Goal: Information Seeking & Learning: Check status

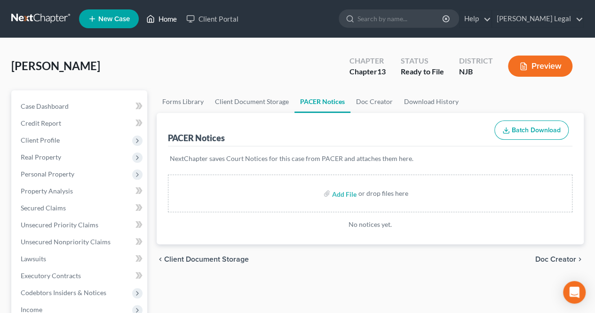
click at [153, 16] on icon at bounding box center [151, 19] width 7 height 7
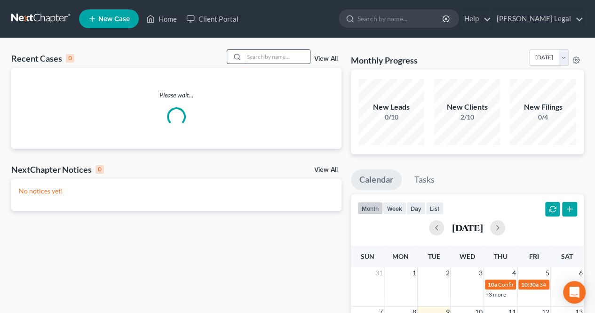
click at [271, 57] on input "search" at bounding box center [277, 57] width 66 height 14
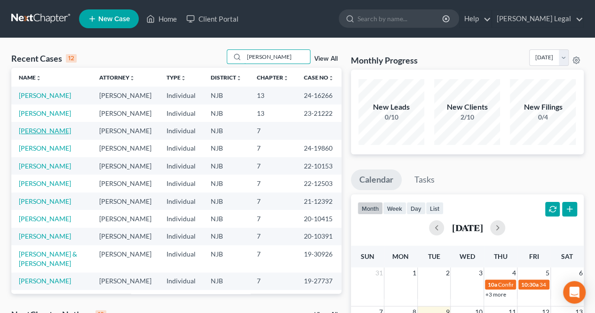
type input "[PERSON_NAME]"
click at [42, 131] on link "[PERSON_NAME]" at bounding box center [45, 131] width 52 height 8
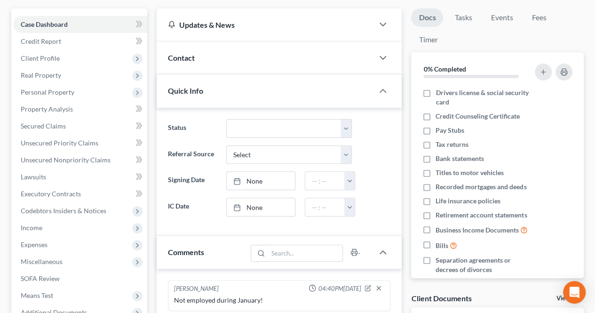
scroll to position [235, 0]
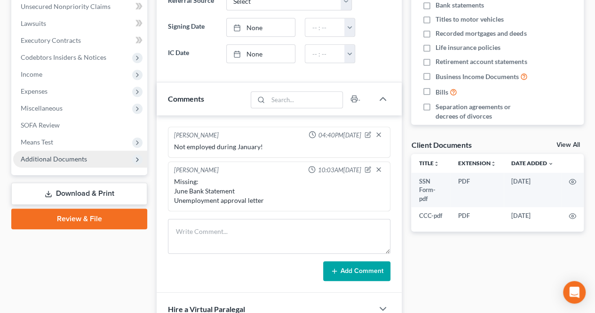
click at [54, 155] on span "Additional Documents" at bounding box center [54, 159] width 66 height 8
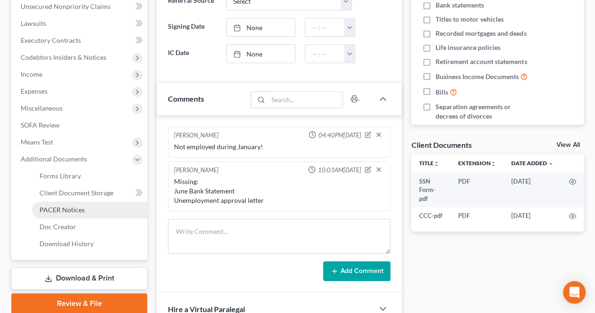
click at [65, 204] on link "PACER Notices" at bounding box center [89, 209] width 115 height 17
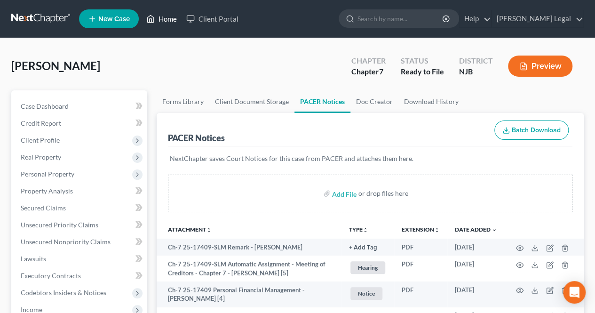
click at [151, 20] on icon at bounding box center [150, 18] width 8 height 11
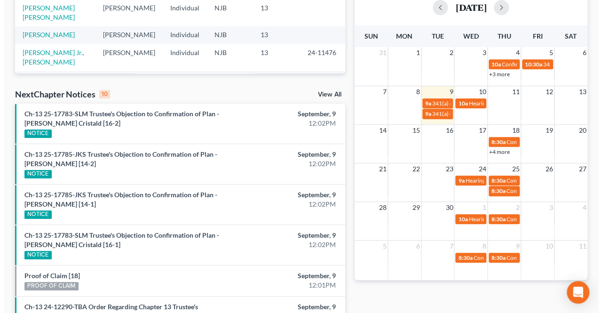
scroll to position [235, 0]
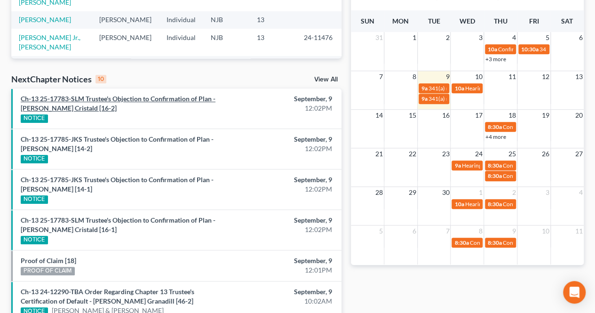
click at [174, 101] on link "Ch-13 25-17783-SLM Trustee's Objection to Confirmation of Plan - [PERSON_NAME] …" at bounding box center [118, 103] width 195 height 17
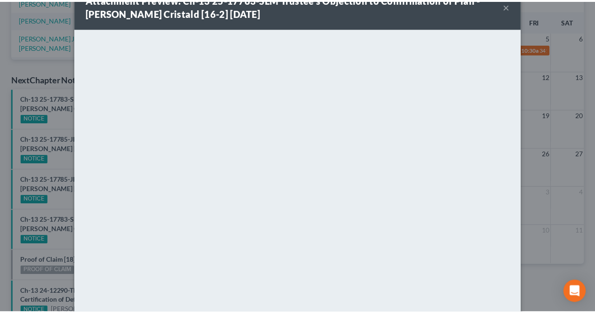
scroll to position [0, 0]
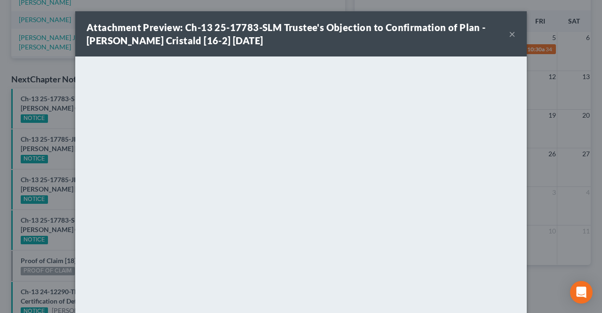
click at [511, 35] on button "×" at bounding box center [512, 33] width 7 height 11
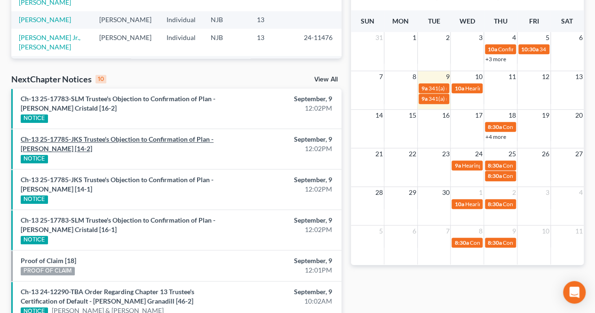
click at [165, 137] on link "Ch-13 25-17785-JKS Trustee's Objection to Confirmation of Plan - [PERSON_NAME] …" at bounding box center [117, 143] width 193 height 17
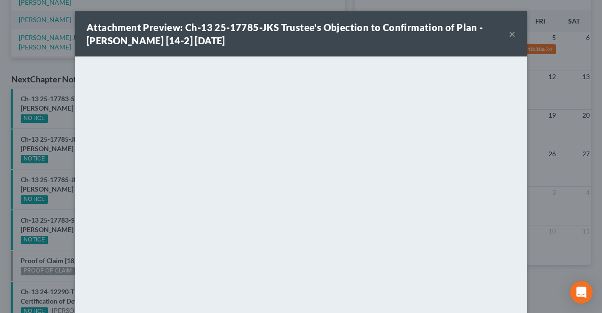
click at [504, 34] on div "Attachment Preview: Ch-13 25-17785-JKS Trustee's Objection to Confirmation of P…" at bounding box center [298, 34] width 423 height 26
click at [504, 33] on div "Attachment Preview: Ch-13 25-17785-JKS Trustee's Objection to Confirmation of P…" at bounding box center [298, 34] width 423 height 26
click at [509, 33] on button "×" at bounding box center [512, 33] width 7 height 11
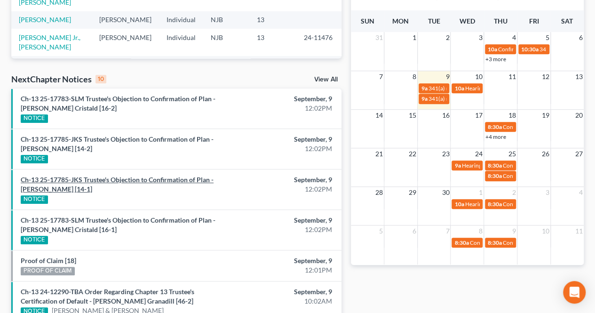
click at [145, 181] on link "Ch-13 25-17785-JKS Trustee's Objection to Confirmation of Plan - [PERSON_NAME] …" at bounding box center [117, 184] width 193 height 17
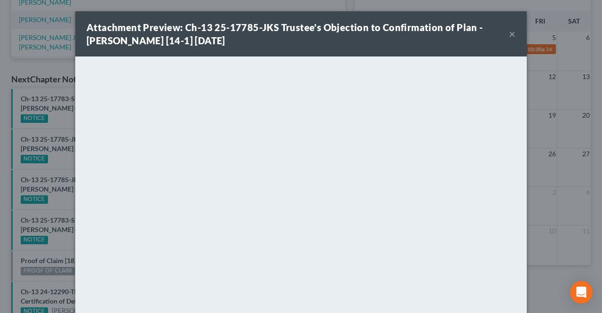
drag, startPoint x: 417, startPoint y: 50, endPoint x: 433, endPoint y: 49, distance: 16.5
click at [417, 50] on div "Attachment Preview: Ch-13 25-17785-JKS Trustee's Objection to Confirmation of P…" at bounding box center [301, 33] width 452 height 45
click at [509, 34] on button "×" at bounding box center [512, 33] width 7 height 11
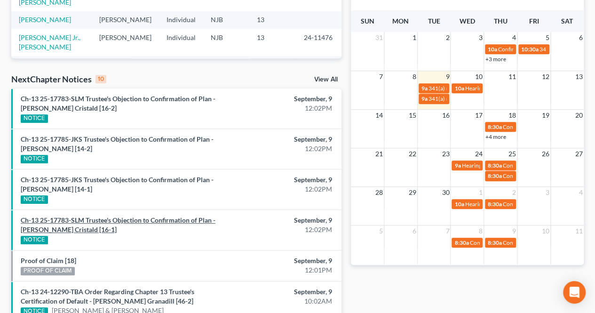
click at [160, 218] on link "Ch-13 25-17783-SLM Trustee's Objection to Confirmation of Plan - [PERSON_NAME] …" at bounding box center [118, 224] width 195 height 17
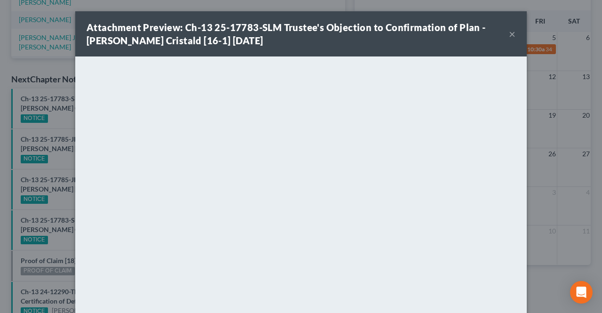
click at [291, 44] on div "Attachment Preview: Ch-13 25-17783-SLM Trustee's Objection to Confirmation of P…" at bounding box center [298, 34] width 423 height 26
click at [509, 32] on button "×" at bounding box center [512, 33] width 7 height 11
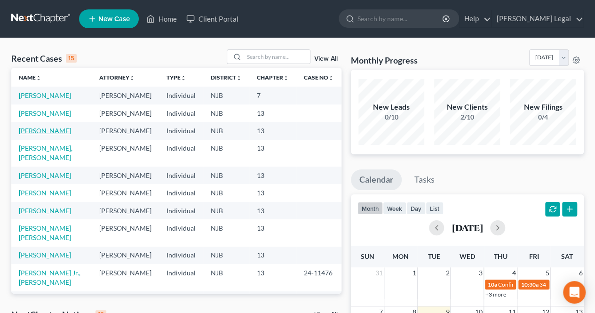
click at [58, 135] on link "[PERSON_NAME]" at bounding box center [45, 131] width 52 height 8
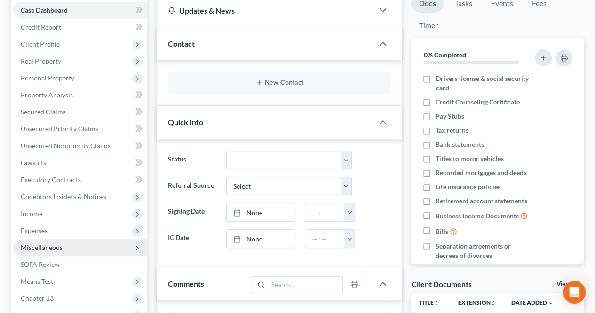
scroll to position [197, 0]
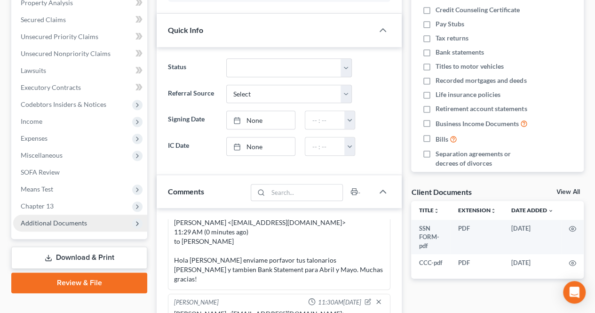
click at [69, 225] on span "Additional Documents" at bounding box center [54, 223] width 66 height 8
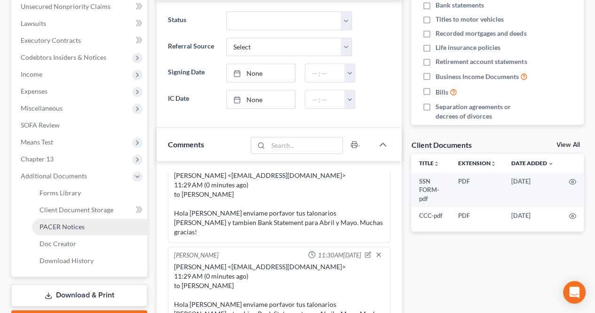
click at [70, 225] on span "PACER Notices" at bounding box center [62, 227] width 45 height 8
